Goal: Communication & Community: Answer question/provide support

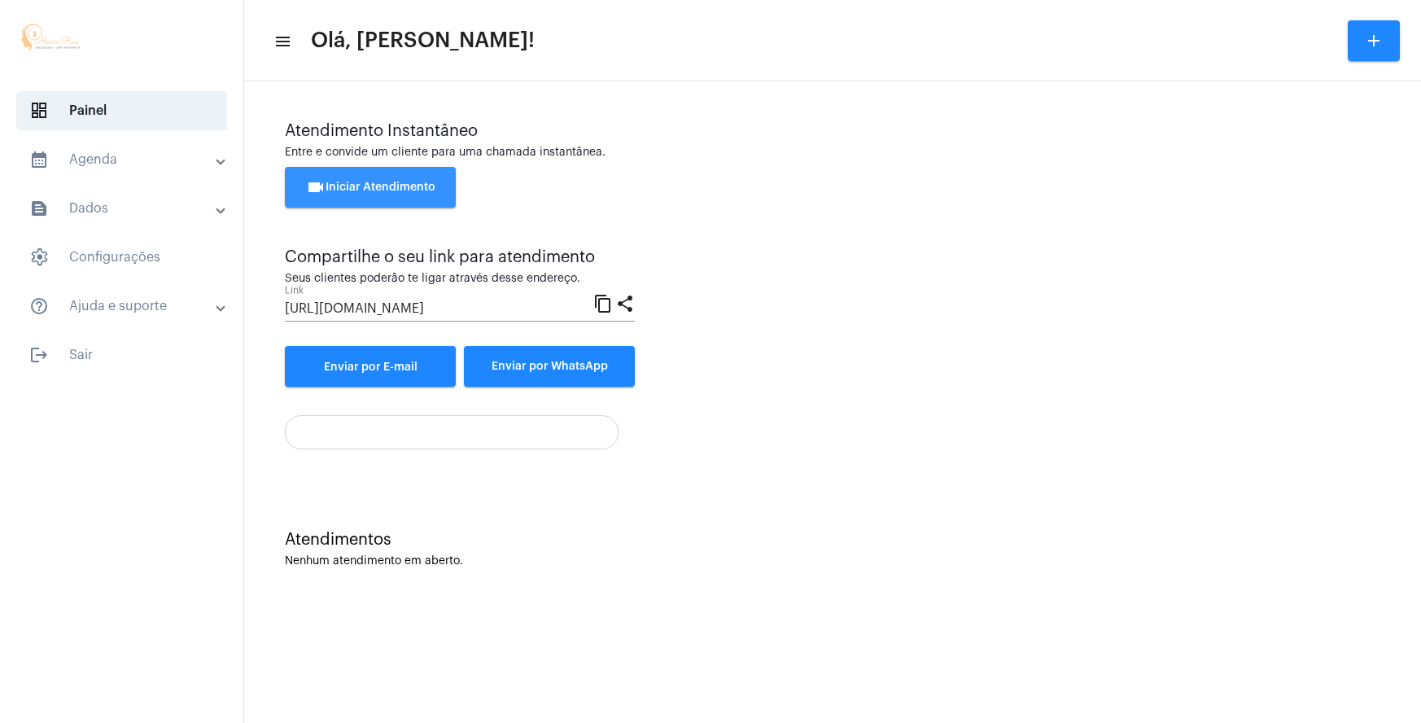
click at [402, 186] on span "videocam Iniciar Atendimento" at bounding box center [370, 186] width 129 height 11
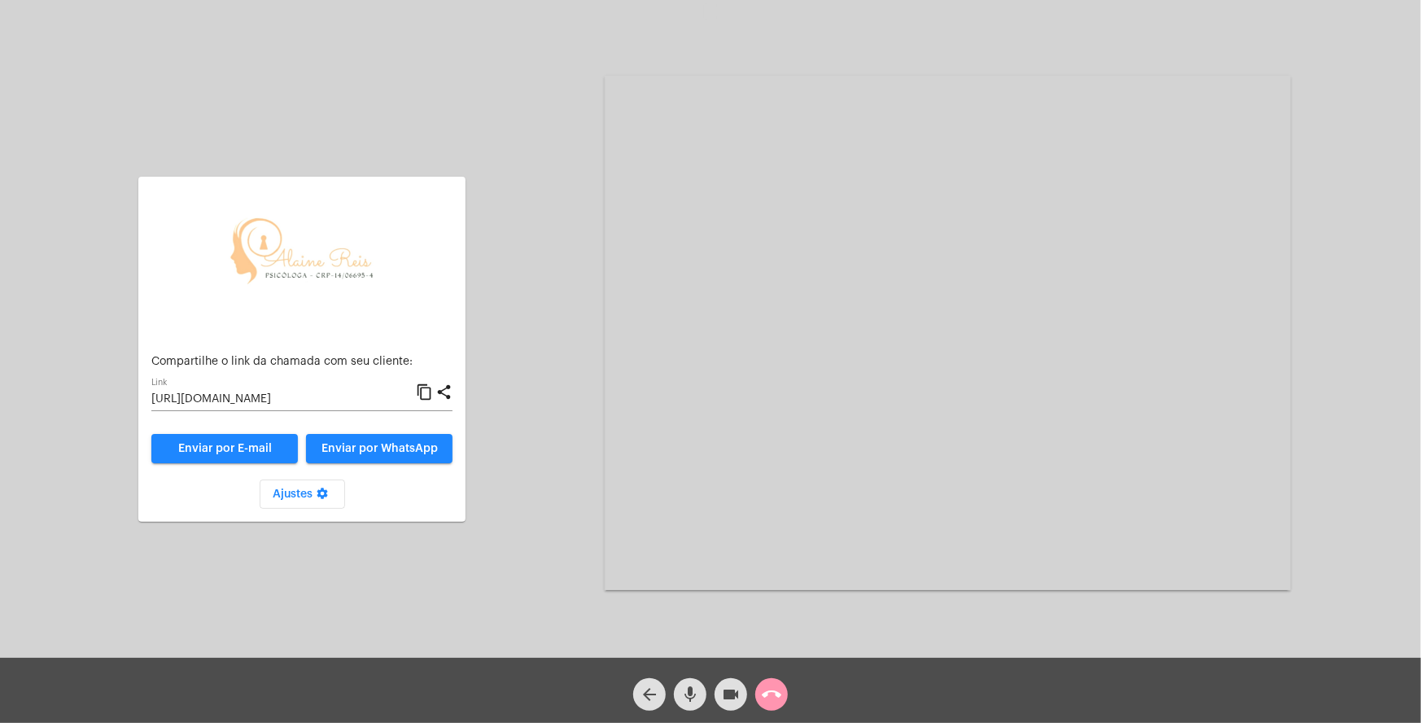
click at [319, 492] on mat-icon "settings" at bounding box center [322, 497] width 20 height 20
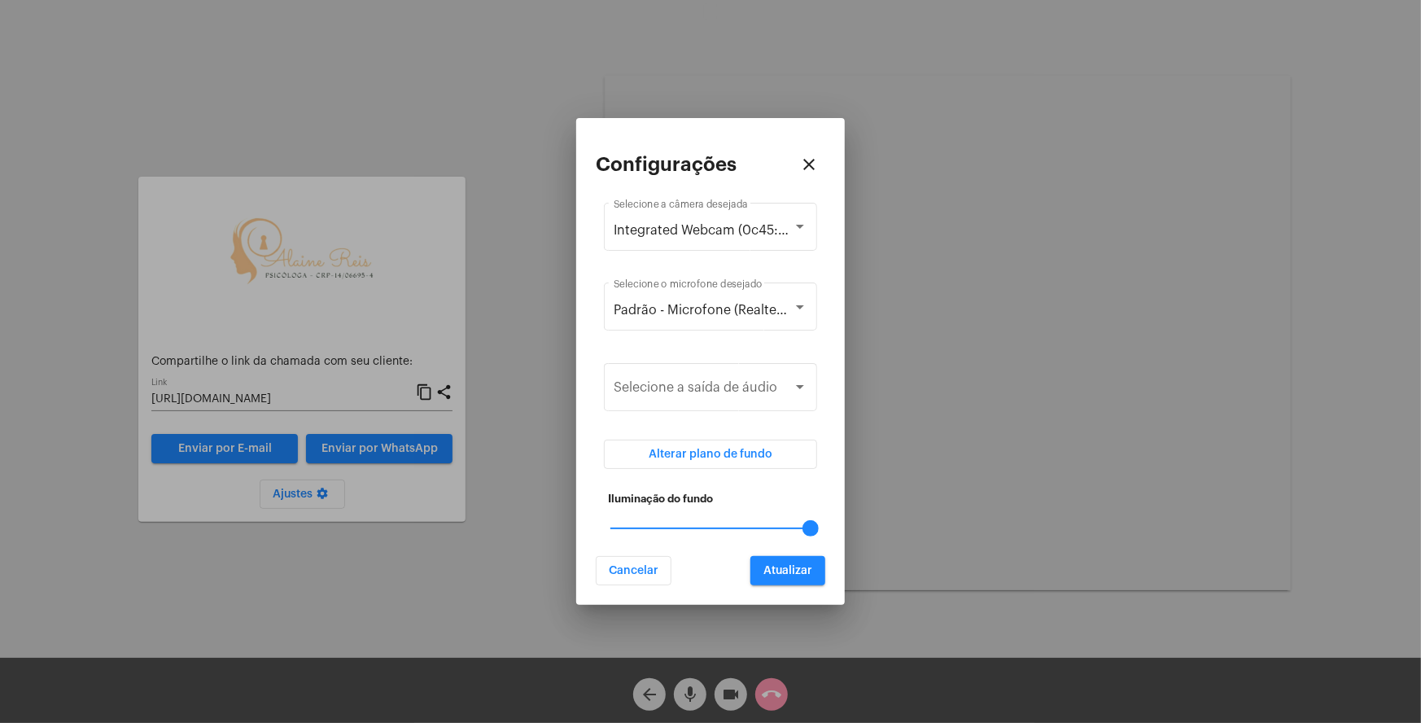
drag, startPoint x: 755, startPoint y: 527, endPoint x: 796, endPoint y: 538, distance: 42.3
click at [796, 538] on mat-slider "100" at bounding box center [710, 528] width 213 height 39
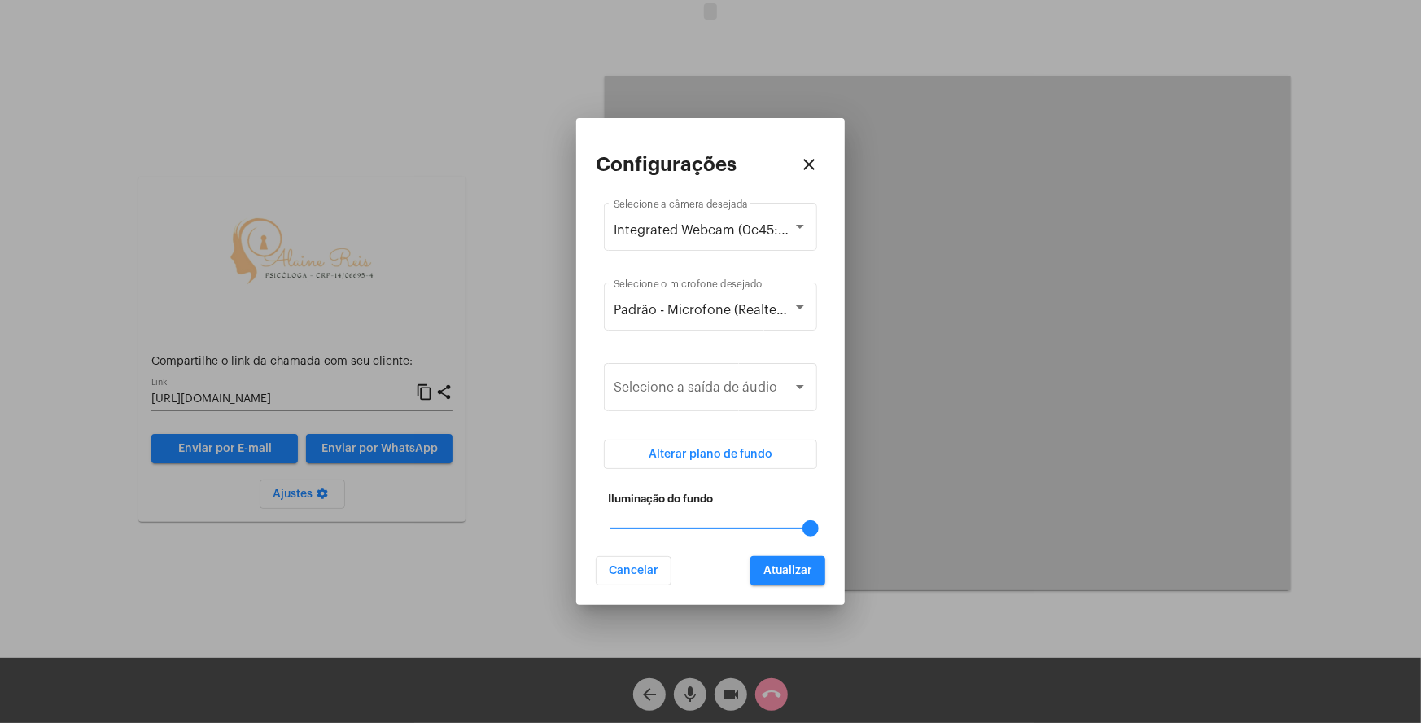
click at [805, 565] on span "Atualizar" at bounding box center [787, 570] width 49 height 11
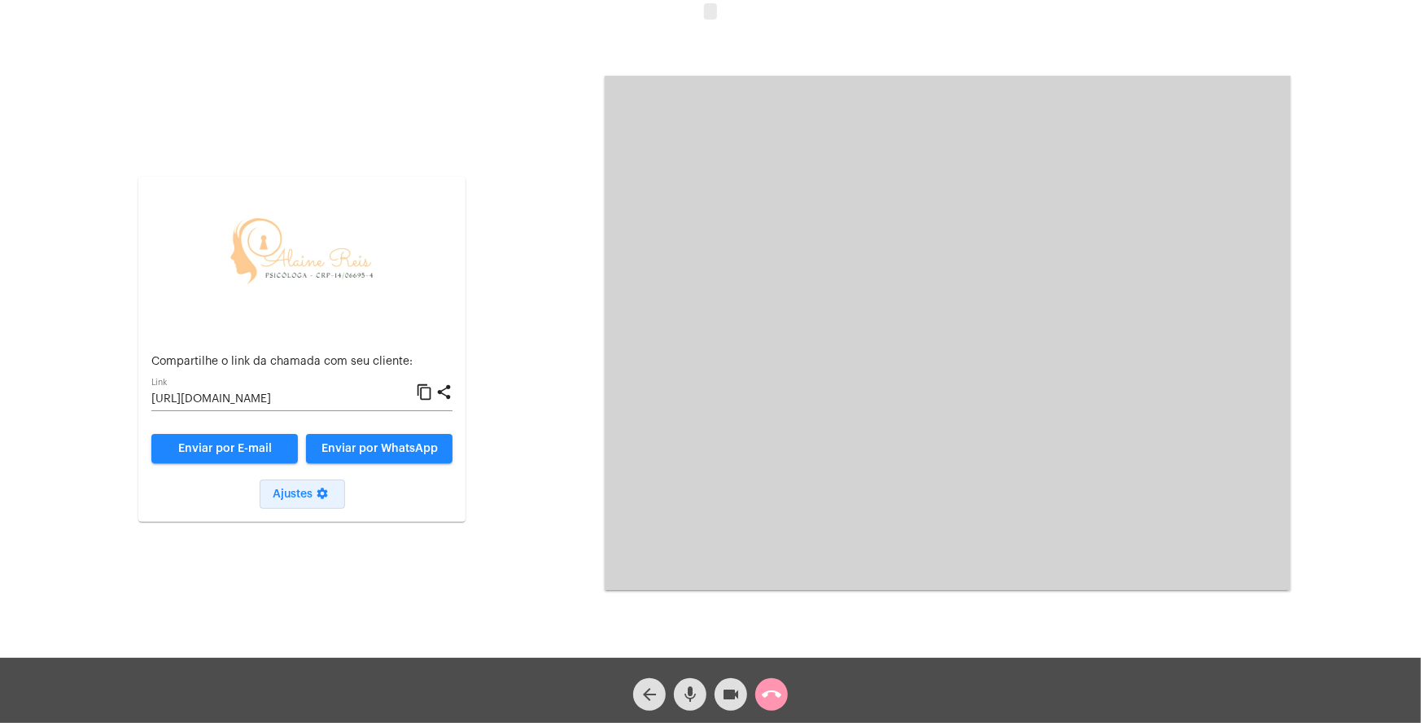
click at [318, 497] on mat-icon "settings" at bounding box center [322, 497] width 20 height 20
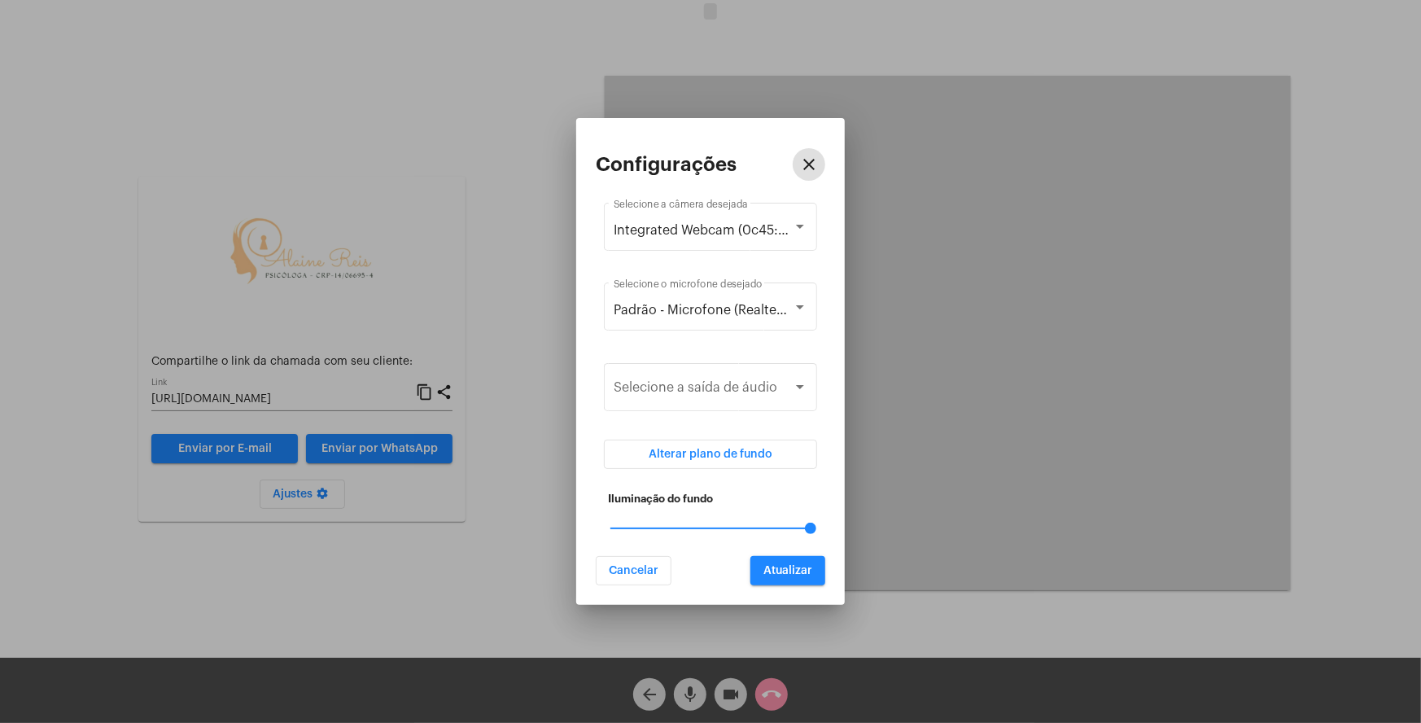
click at [708, 528] on div "100" at bounding box center [710, 528] width 200 height 2
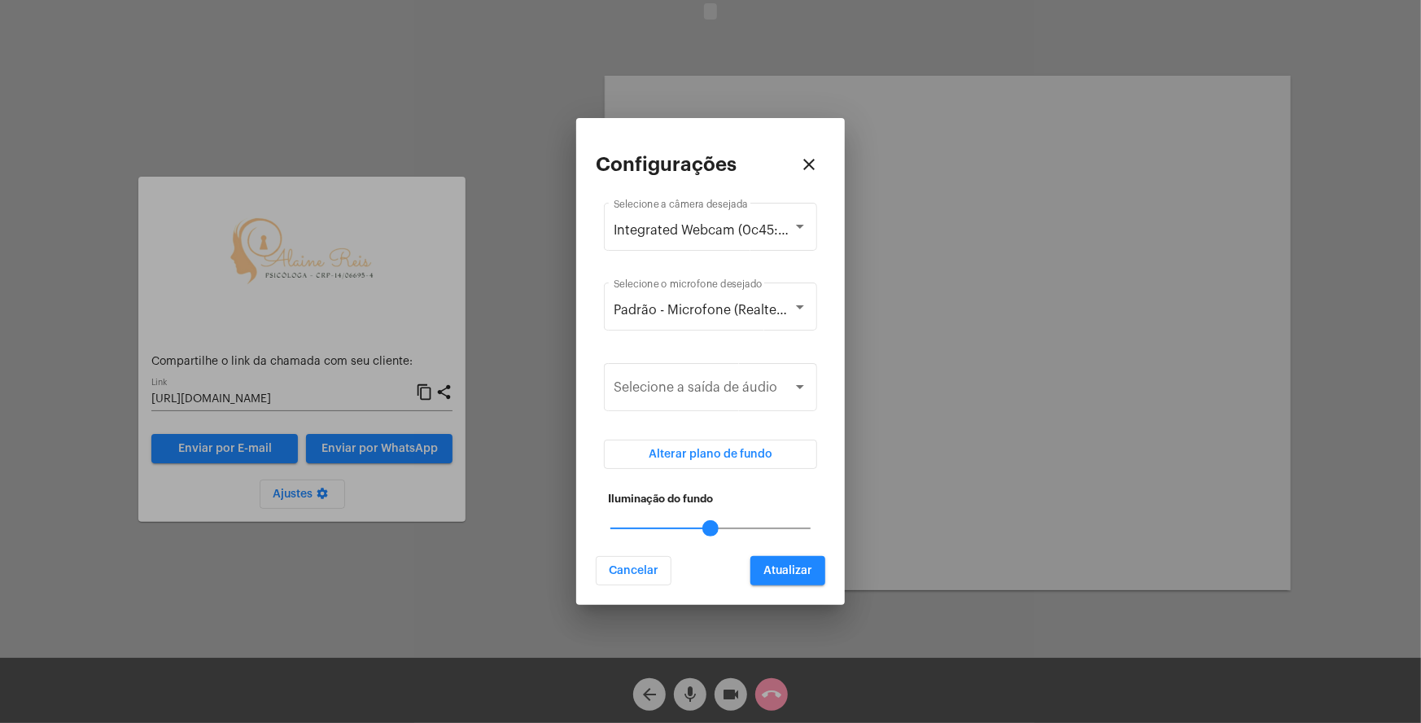
click at [771, 575] on span "Atualizar" at bounding box center [787, 570] width 49 height 11
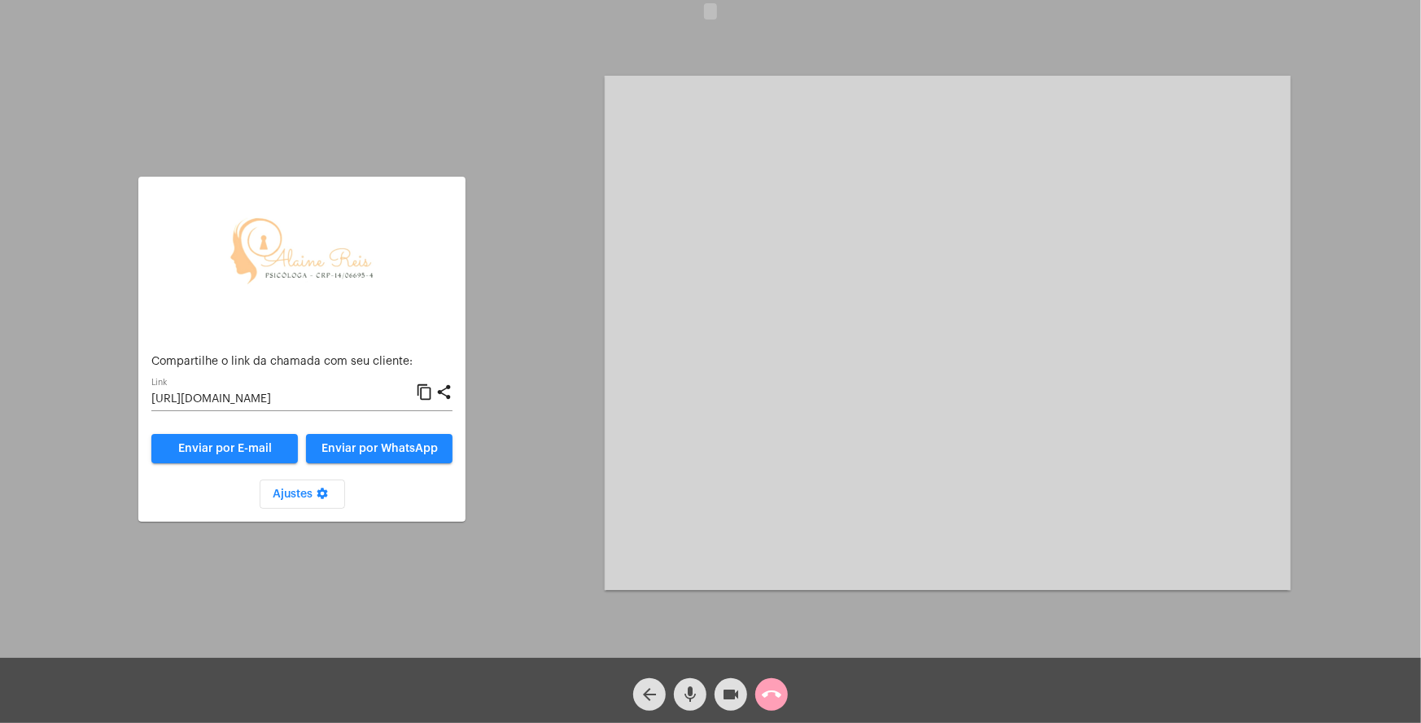
click at [770, 697] on mat-icon "call_end" at bounding box center [772, 694] width 20 height 20
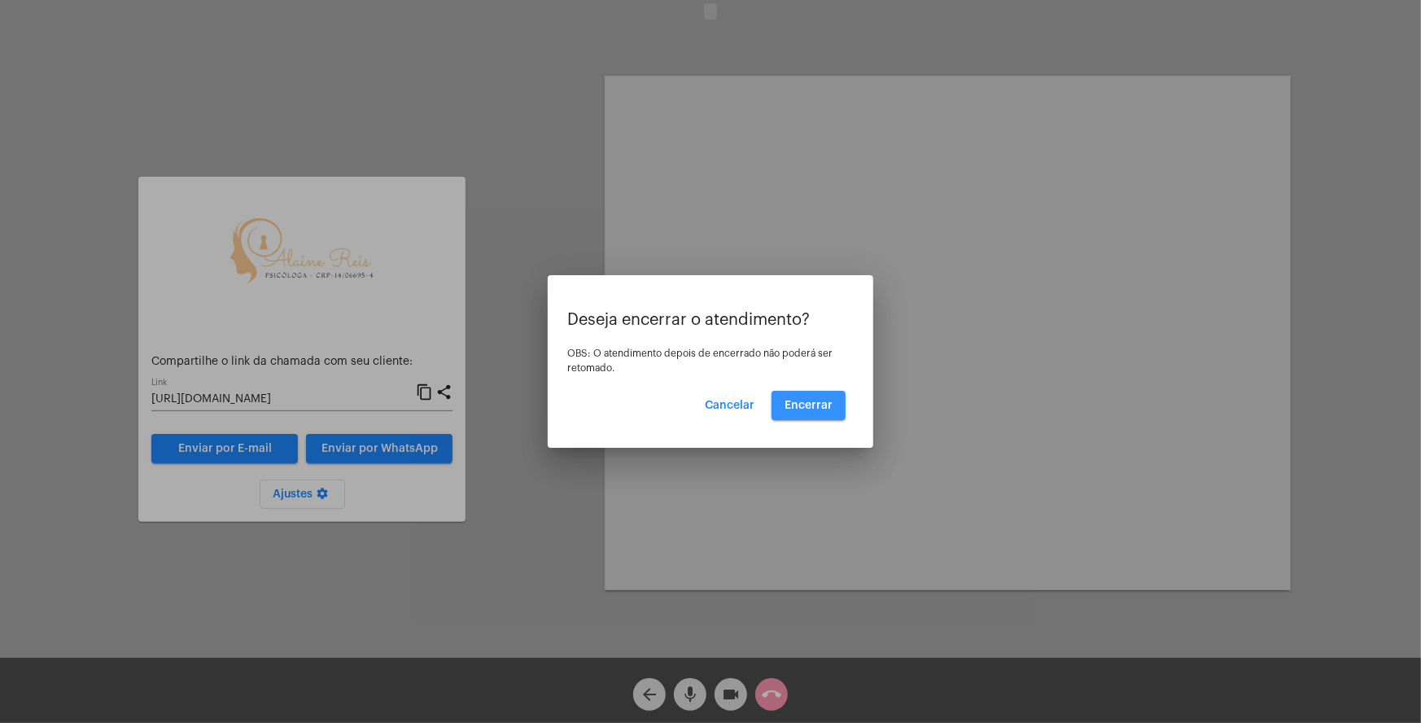
click at [808, 413] on button "Encerrar" at bounding box center [808, 405] width 74 height 29
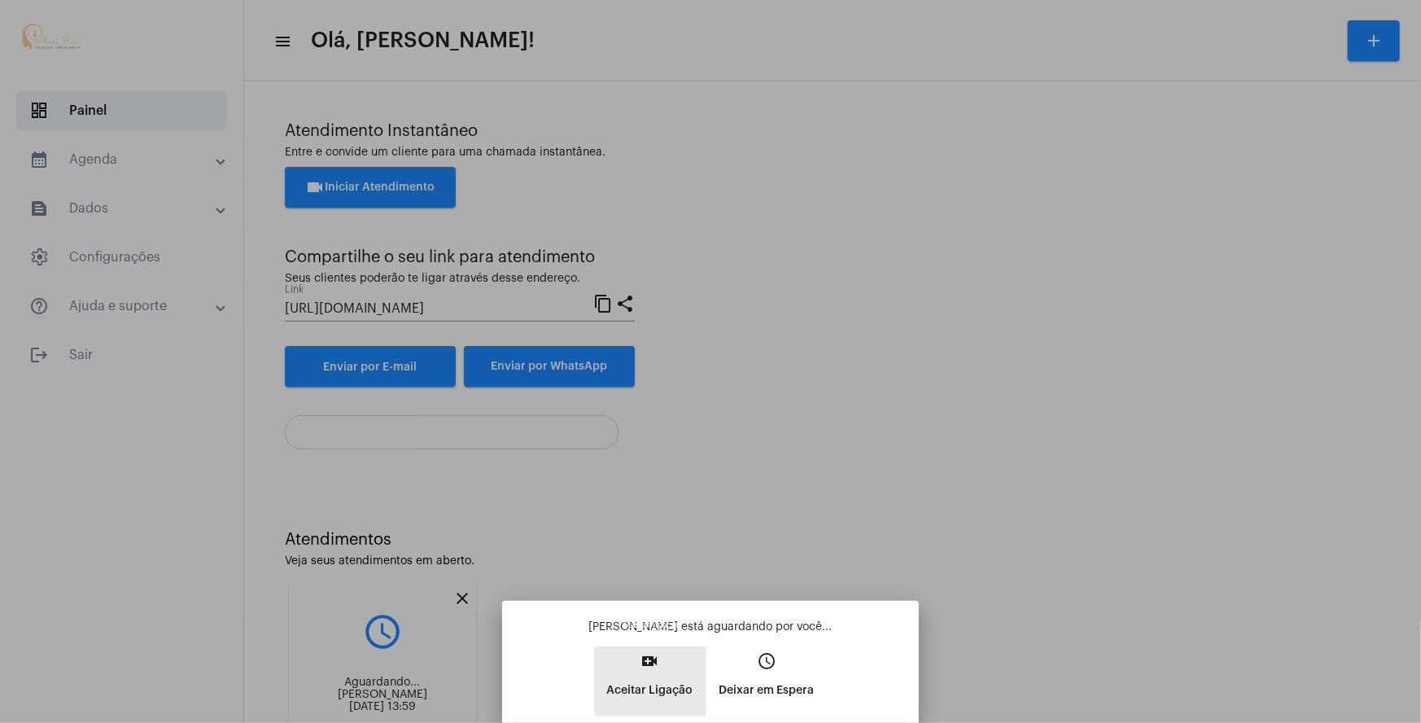
click at [652, 669] on mat-icon "video_call" at bounding box center [650, 661] width 20 height 20
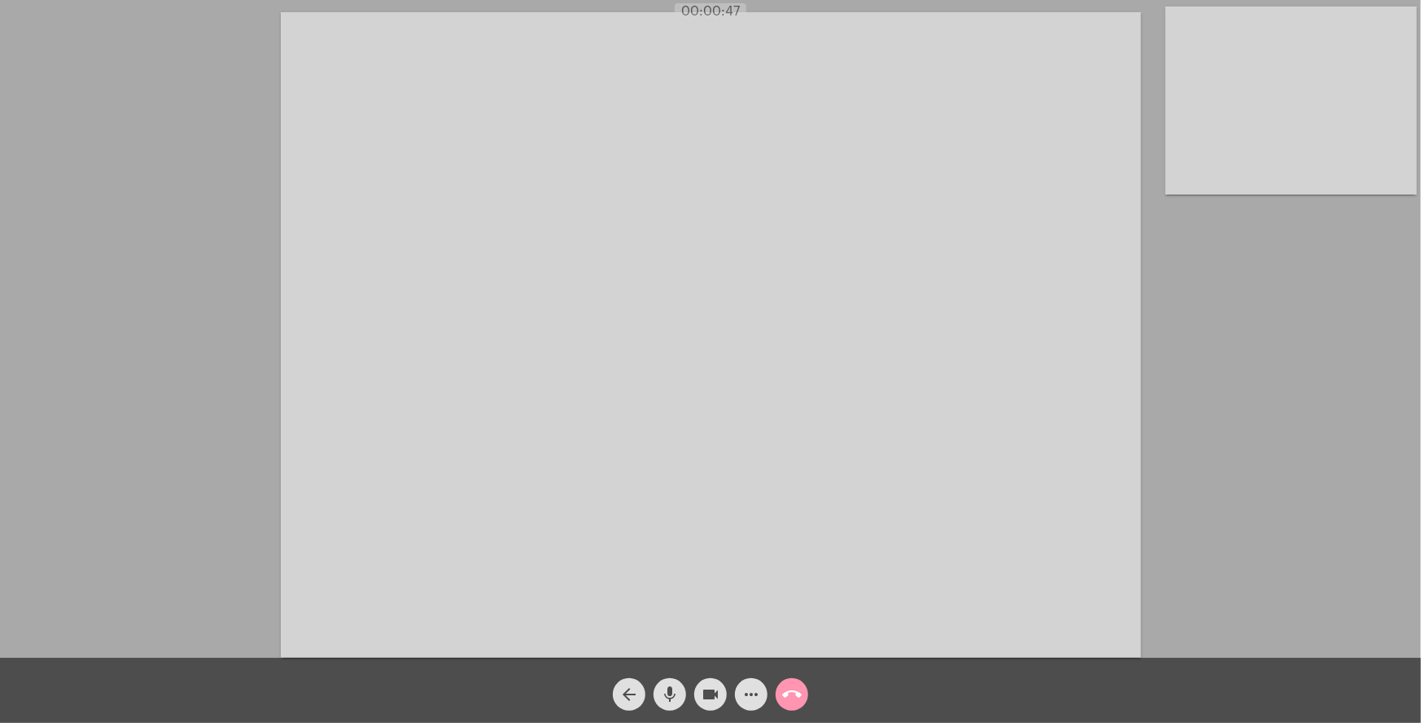
click at [832, 578] on video at bounding box center [711, 334] width 860 height 645
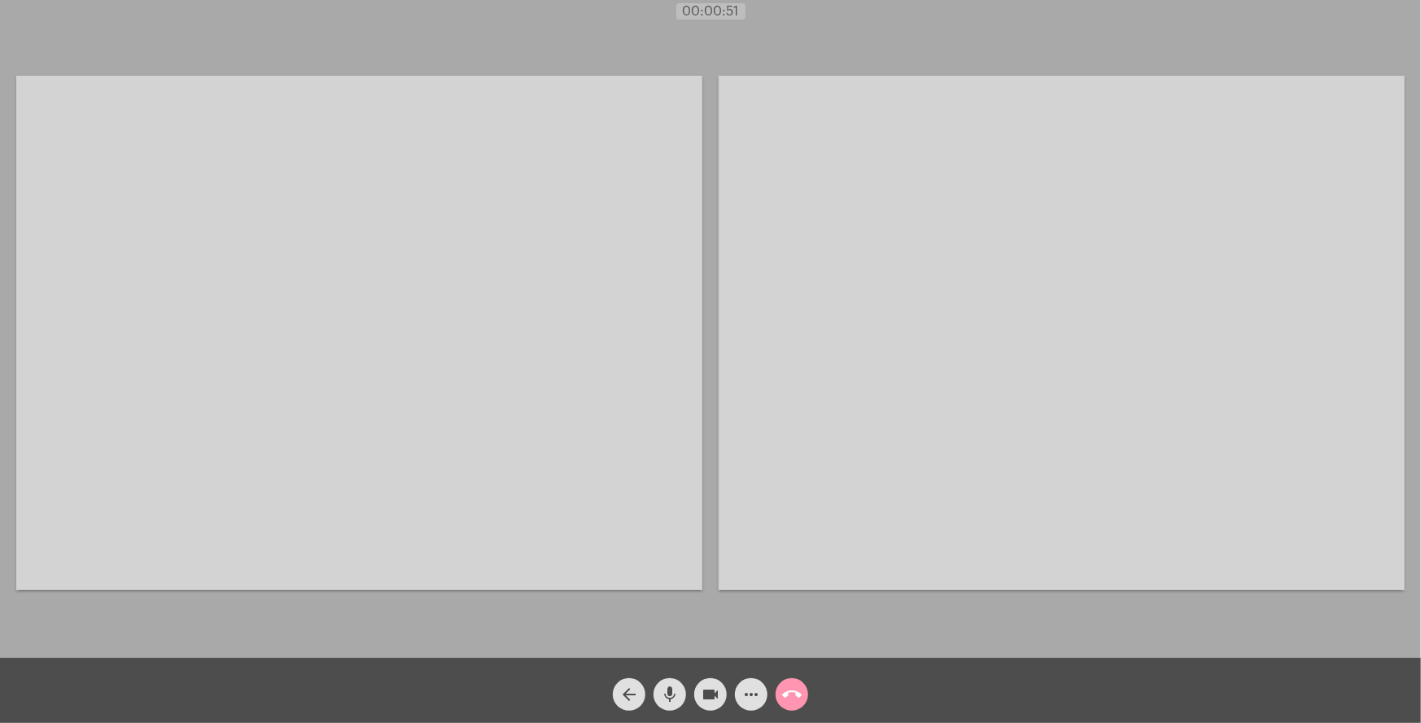
click at [610, 470] on video at bounding box center [359, 333] width 686 height 514
